Goal: Task Accomplishment & Management: Manage account settings

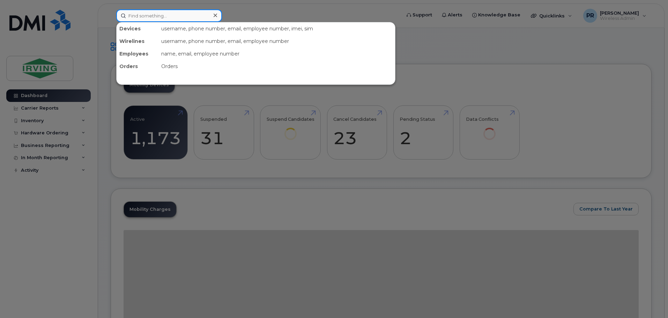
click at [163, 16] on input at bounding box center [169, 15] width 106 height 13
paste input "506-874-3238"
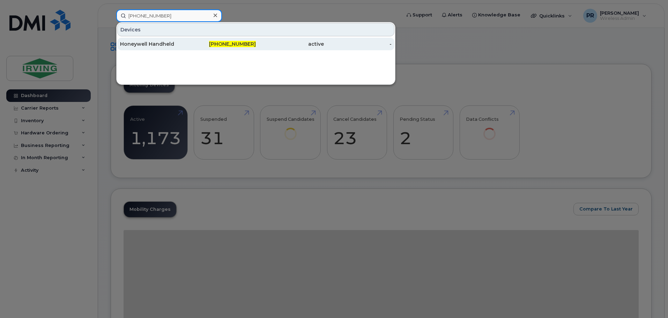
type input "506-874-3238"
click at [168, 44] on div "Honeywell Handheld" at bounding box center [154, 44] width 68 height 7
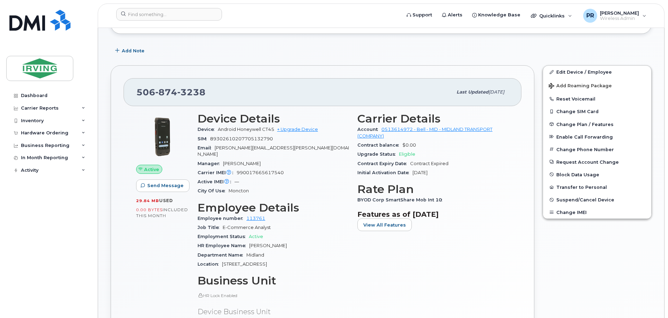
scroll to position [98, 0]
click at [570, 123] on span "Change Plan / Features" at bounding box center [585, 124] width 57 height 5
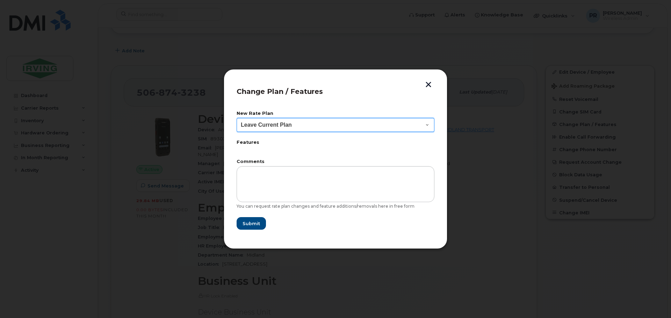
click at [275, 124] on select "Leave Current Plan BYOD Corp SmartShare 50 BYOD Corp Smartshare 25 Corp SmartSh…" at bounding box center [335, 125] width 198 height 14
click at [431, 83] on button "button" at bounding box center [428, 85] width 10 height 7
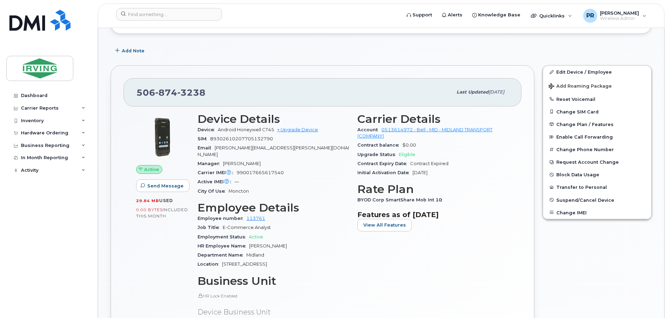
scroll to position [0, 0]
